Goal: Task Accomplishment & Management: Use online tool/utility

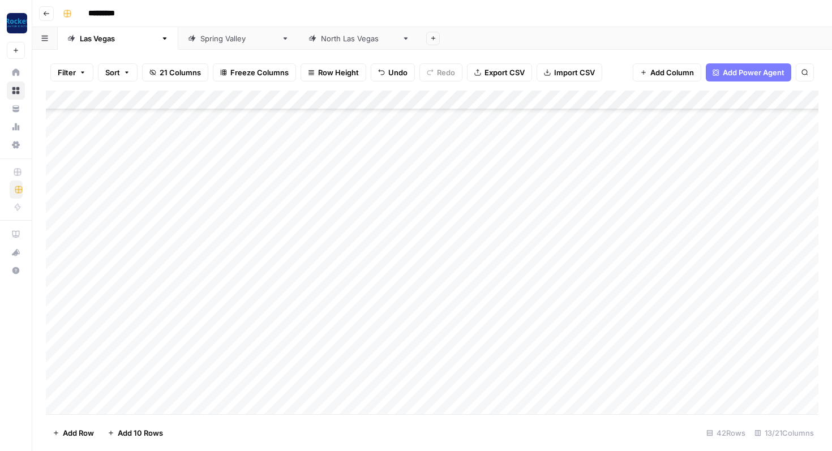
scroll to position [522, 0]
click at [573, 367] on div "Add Column" at bounding box center [432, 253] width 772 height 324
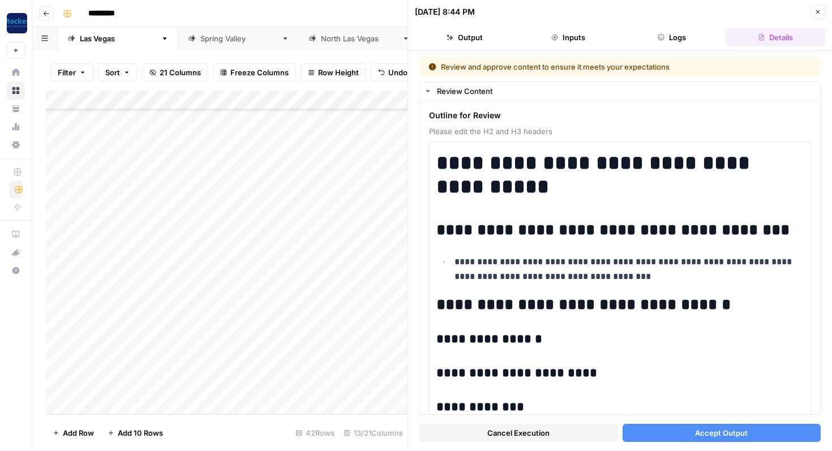
click at [668, 434] on button "Accept Output" at bounding box center [722, 433] width 199 height 18
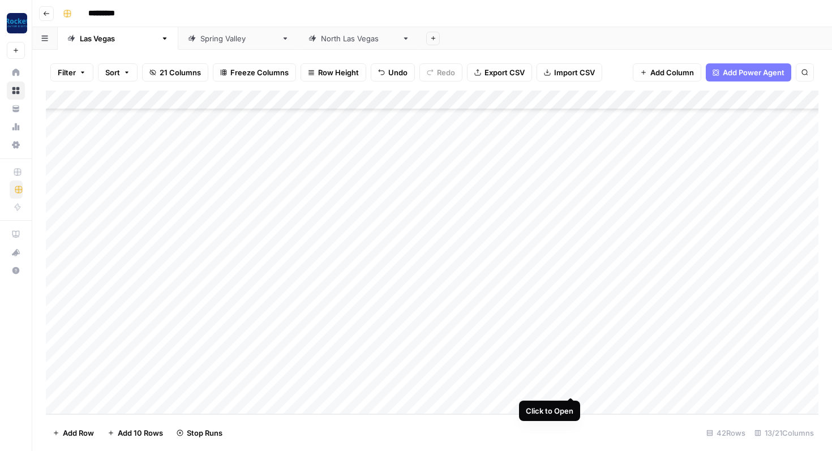
click at [570, 384] on div "Add Column" at bounding box center [432, 253] width 772 height 324
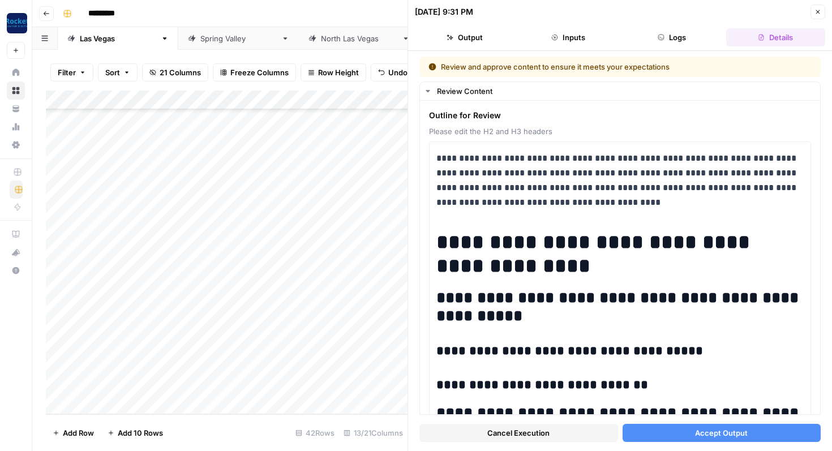
click at [667, 432] on button "Accept Output" at bounding box center [722, 433] width 199 height 18
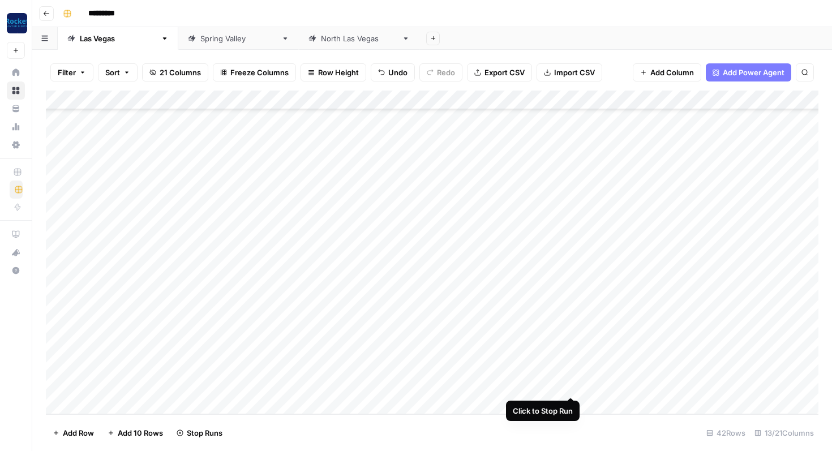
click at [569, 385] on div "Add Column" at bounding box center [432, 253] width 772 height 324
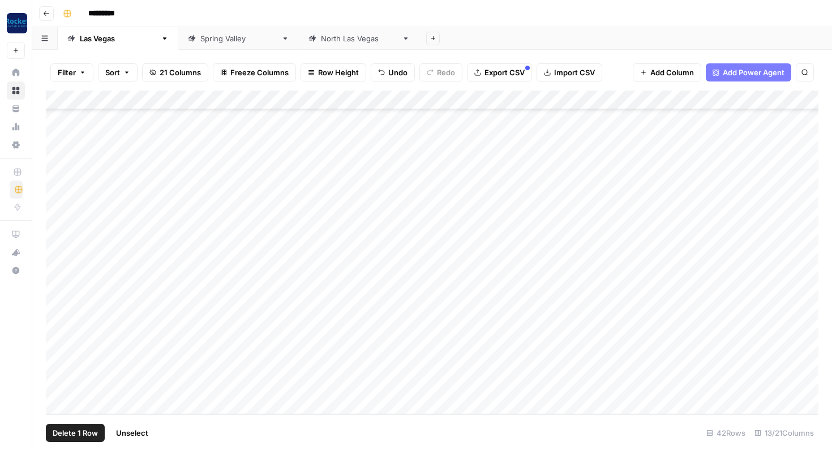
click at [58, 385] on div "Add Column" at bounding box center [432, 253] width 772 height 324
click at [84, 435] on span "Delete 1 Row" at bounding box center [75, 432] width 45 height 11
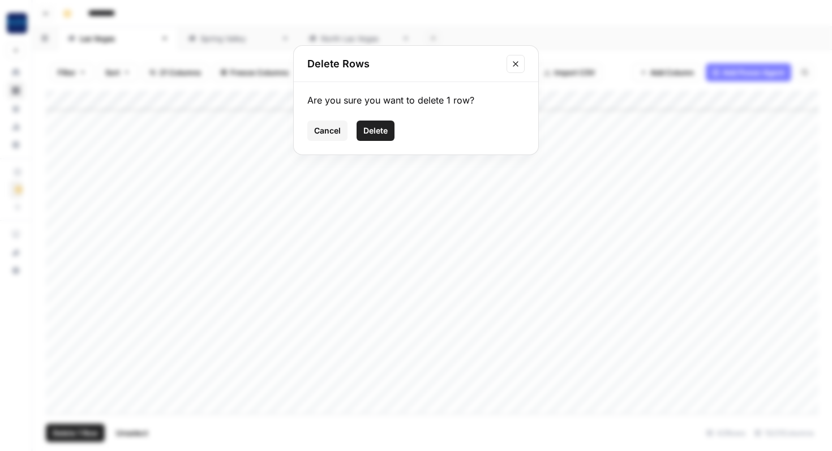
click at [376, 132] on span "Delete" at bounding box center [375, 130] width 24 height 11
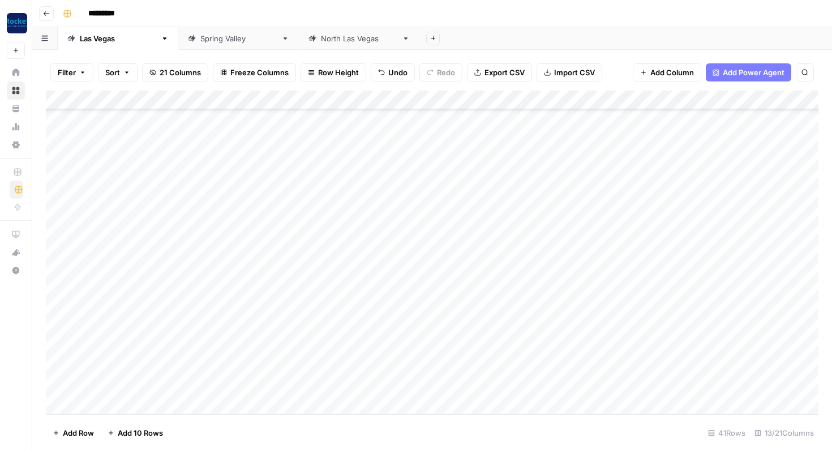
scroll to position [503, 0]
